Goal: Find specific page/section: Find specific page/section

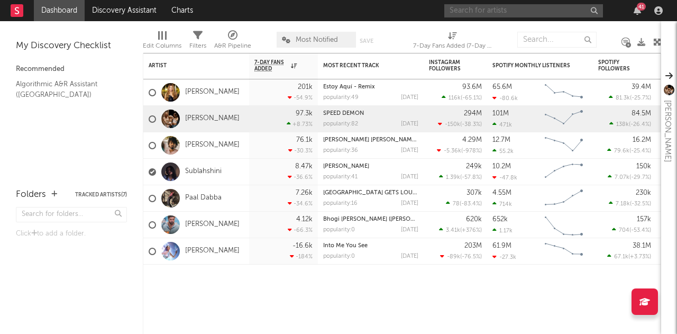
click at [515, 8] on input "text" at bounding box center [523, 10] width 159 height 13
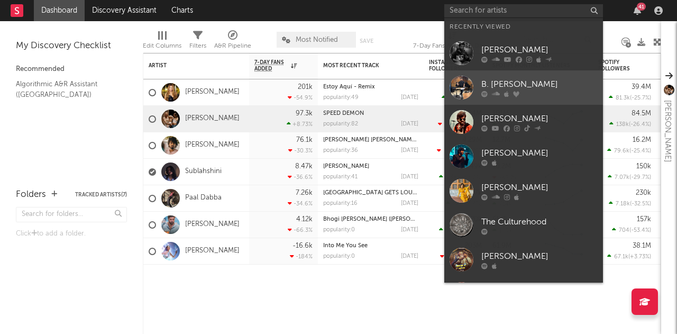
click at [491, 82] on div "B. [PERSON_NAME]" at bounding box center [539, 84] width 116 height 13
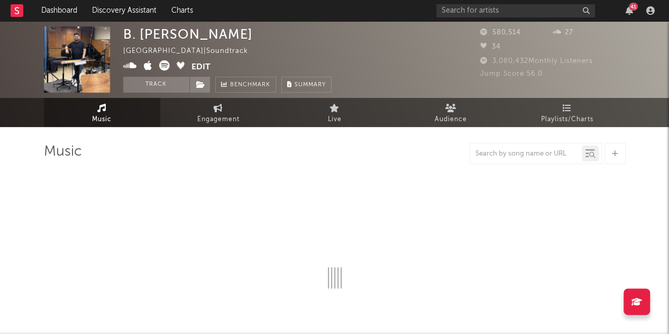
select select "6m"
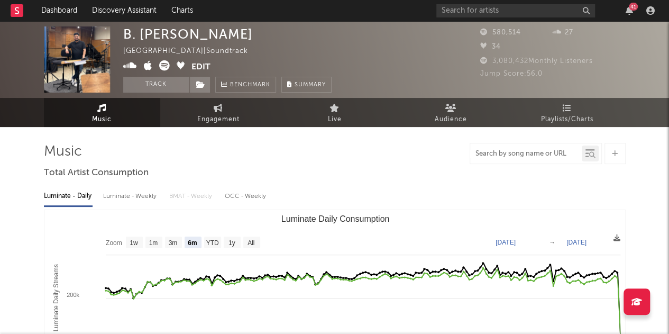
click at [514, 154] on input "text" at bounding box center [526, 154] width 112 height 8
paste input "Kantara Chapter - 1 Trailer Theme (From "Kantara A Legend Chapter 1 - Kannada")"
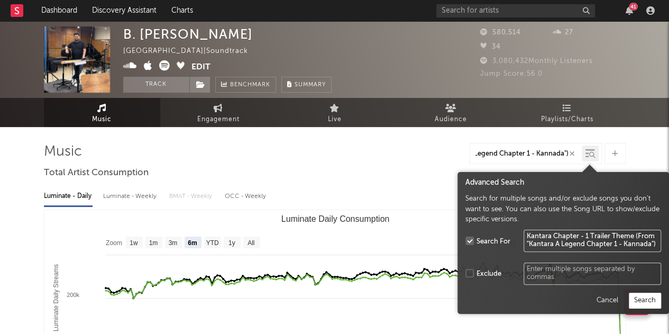
click at [587, 153] on icon at bounding box center [590, 153] width 10 height 11
type input "Kantara Chapter - 1 Trailer Theme (From "Kantara A Legend Chapter 1 - Kannada")"
click at [647, 304] on button "Search" at bounding box center [645, 300] width 32 height 16
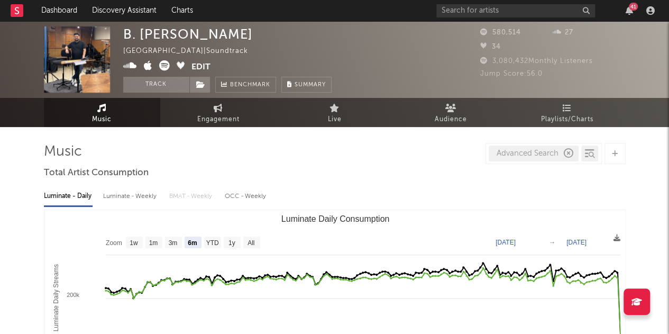
click at [568, 152] on icon "button" at bounding box center [569, 154] width 10 height 10
click at [515, 161] on div at bounding box center [536, 153] width 132 height 21
click at [507, 153] on input "text" at bounding box center [526, 154] width 112 height 8
paste input "Kantara Chapter - 1 Trailer Theme"
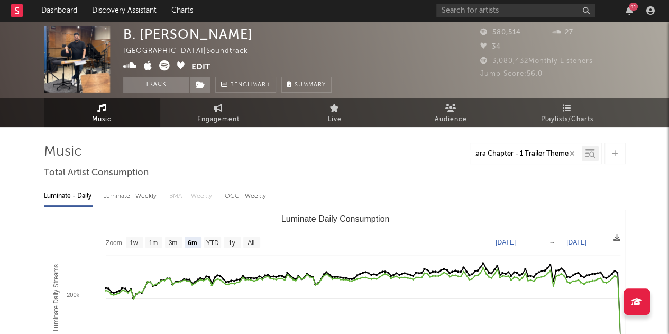
click at [589, 152] on div at bounding box center [592, 155] width 7 height 8
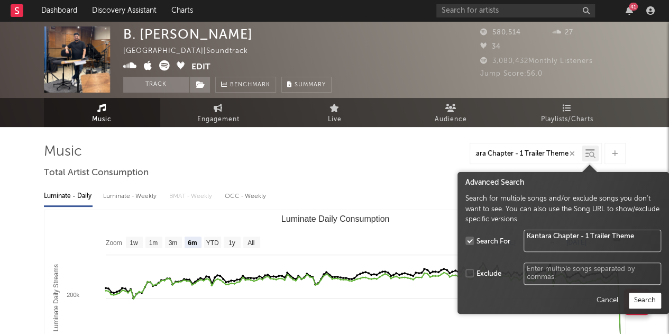
type input "Kantara Chapter - 1 Trailer Theme"
click at [635, 293] on button "Search" at bounding box center [645, 300] width 32 height 16
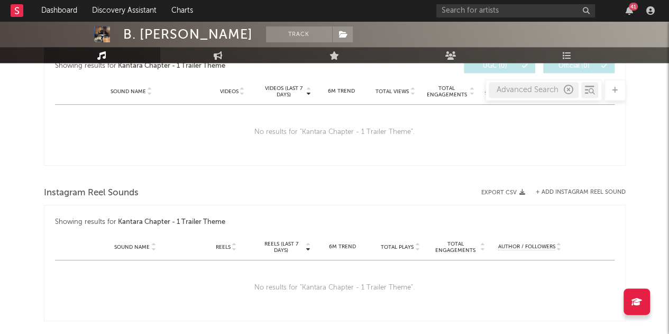
scroll to position [581, 0]
